Goal: Check status

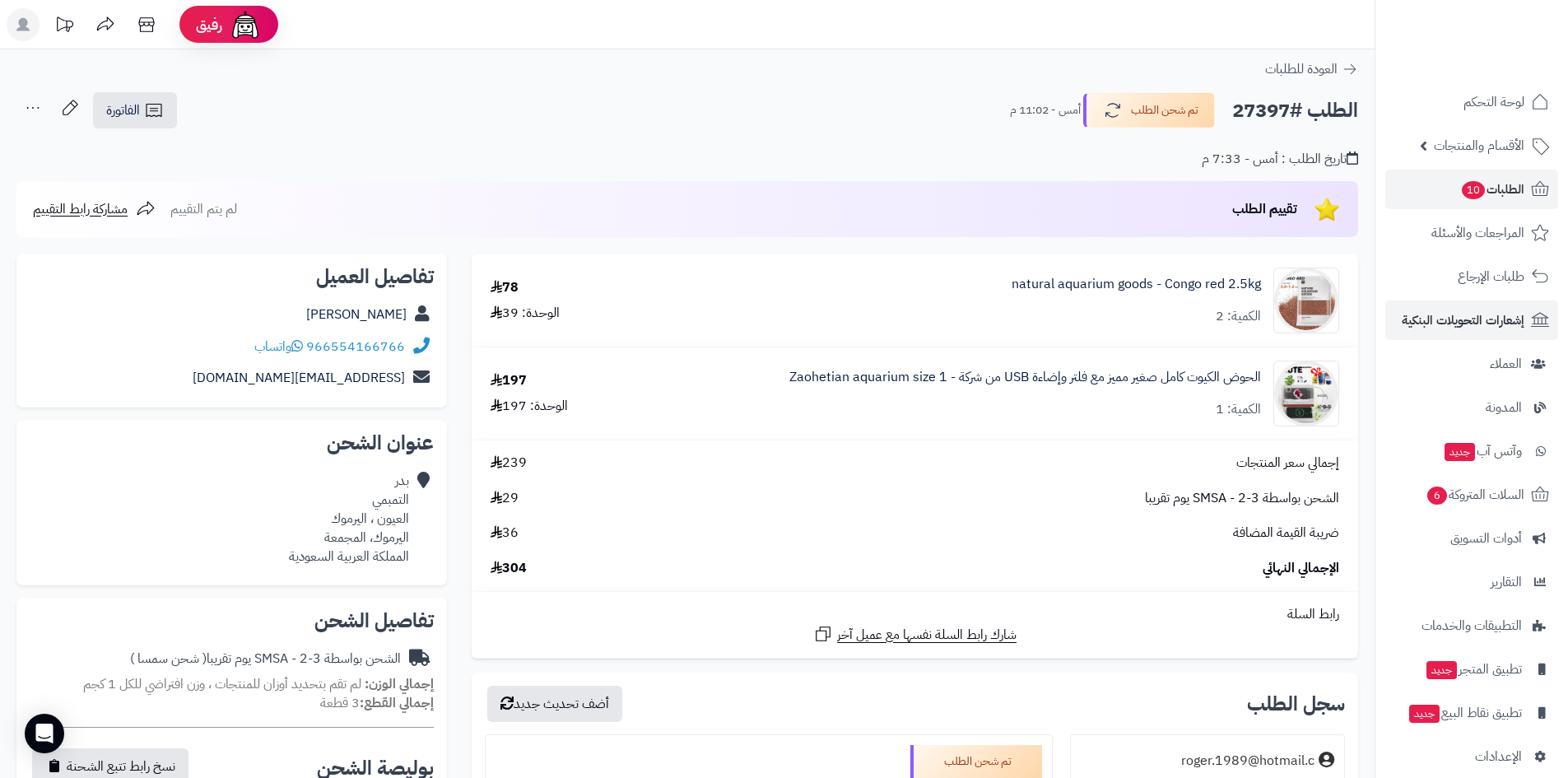
scroll to position [330, 0]
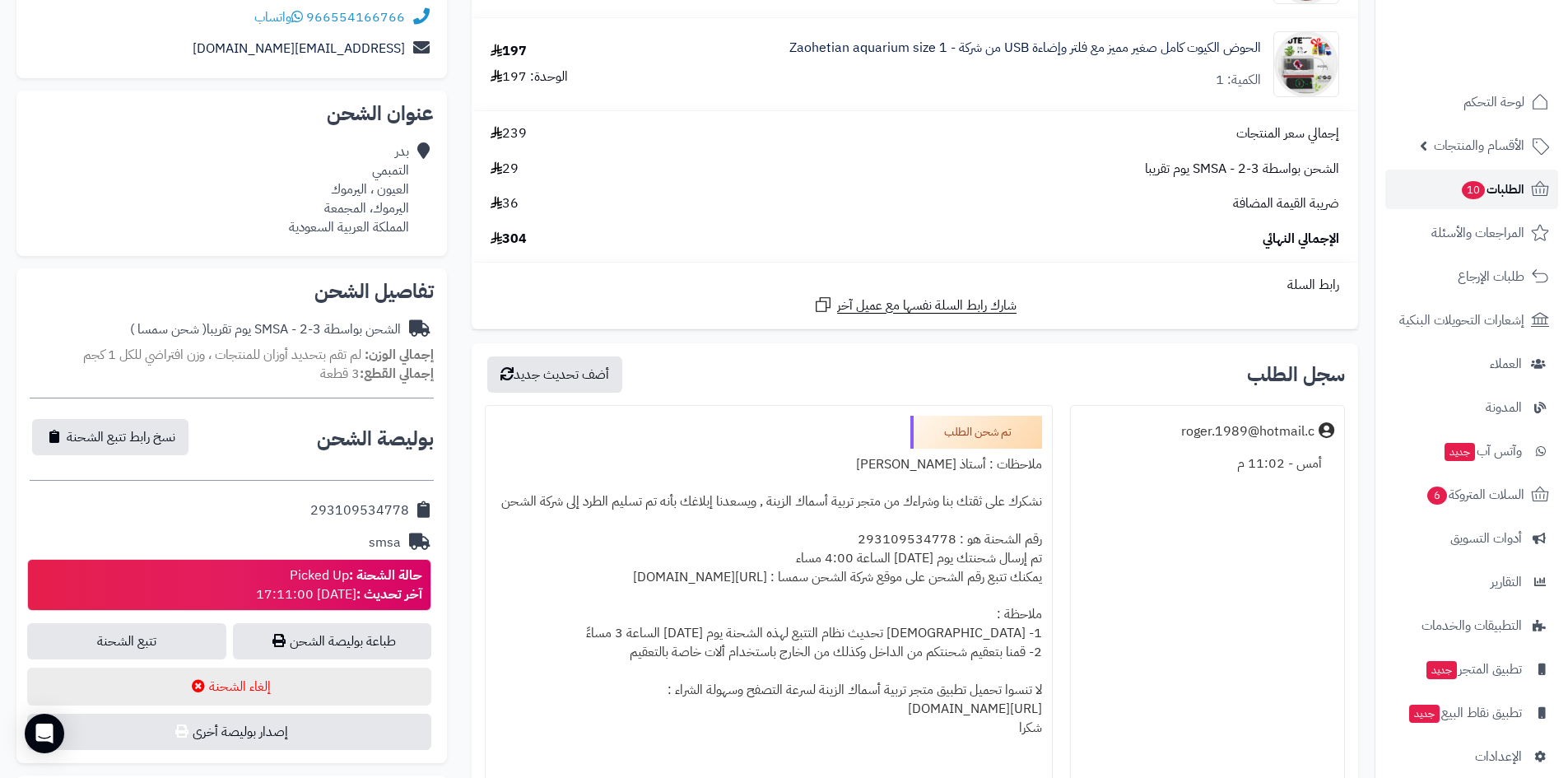
click at [1430, 187] on link "الطلبات 10" at bounding box center [1472, 190] width 173 height 40
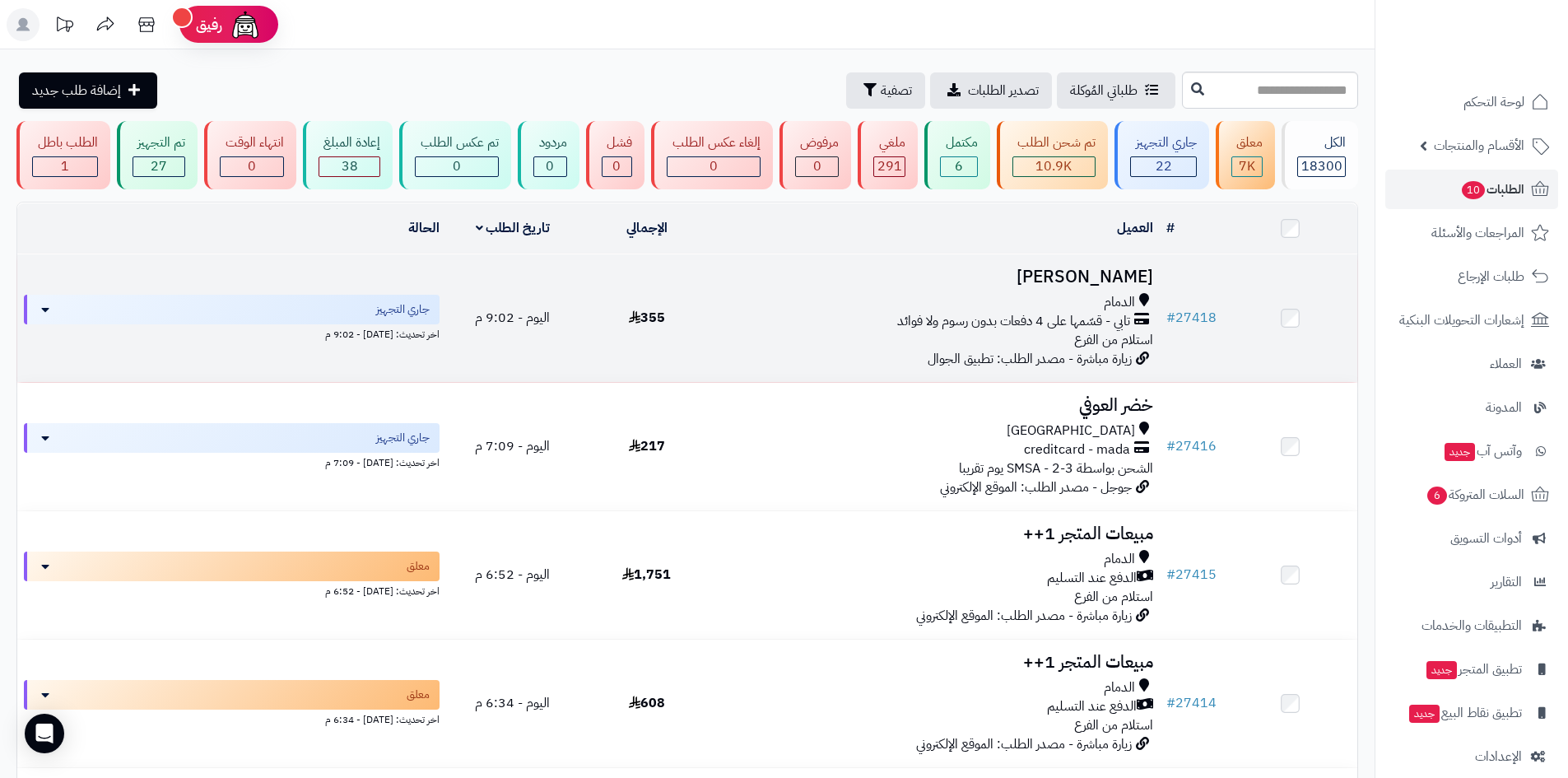
click at [793, 293] on div "الدمام" at bounding box center [936, 303] width 433 height 19
